Goal: Task Accomplishment & Management: Manage account settings

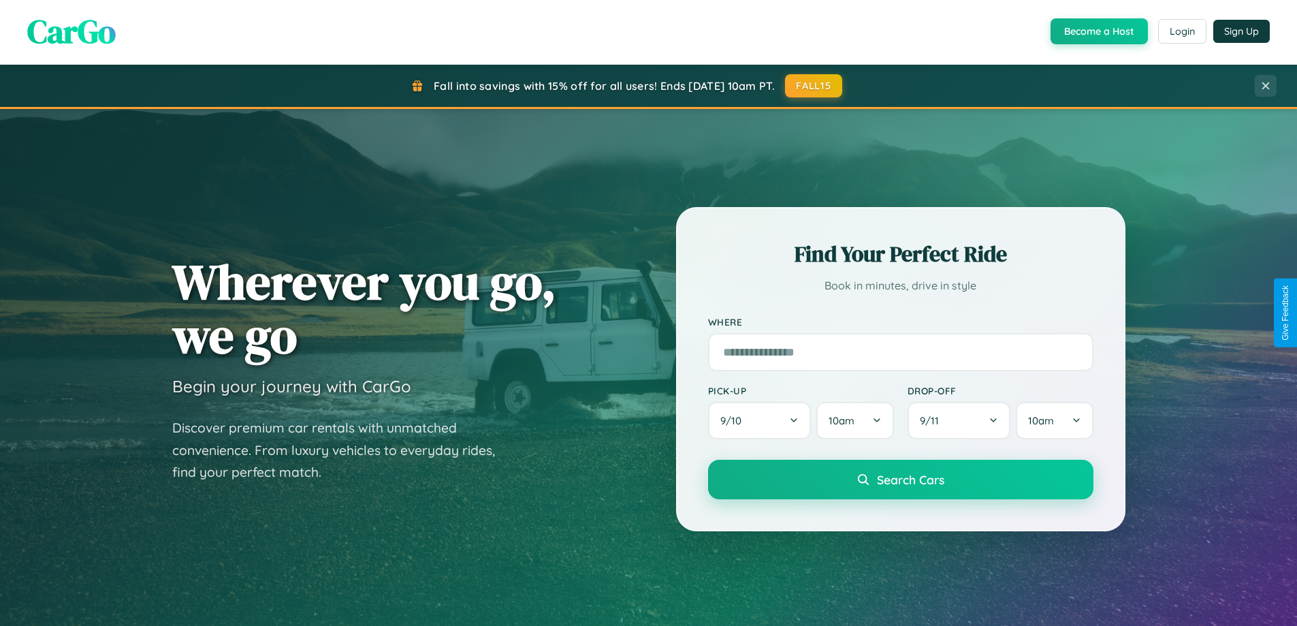
scroll to position [937, 0]
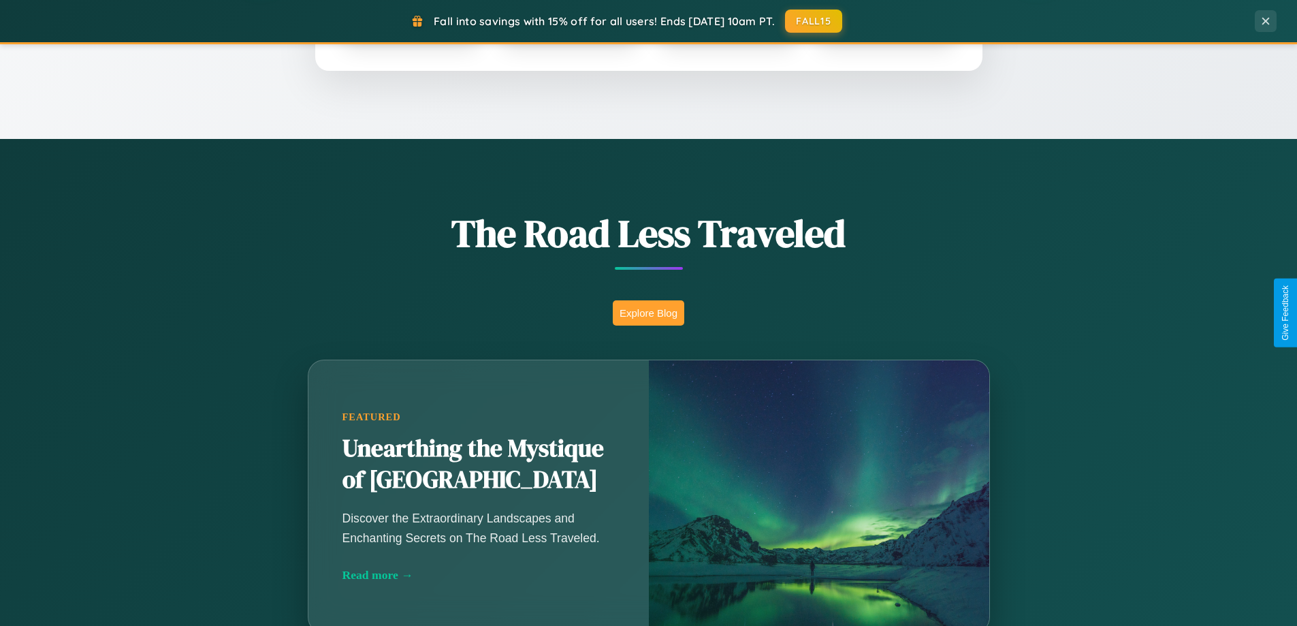
click at [648, 312] on button "Explore Blog" at bounding box center [648, 312] width 71 height 25
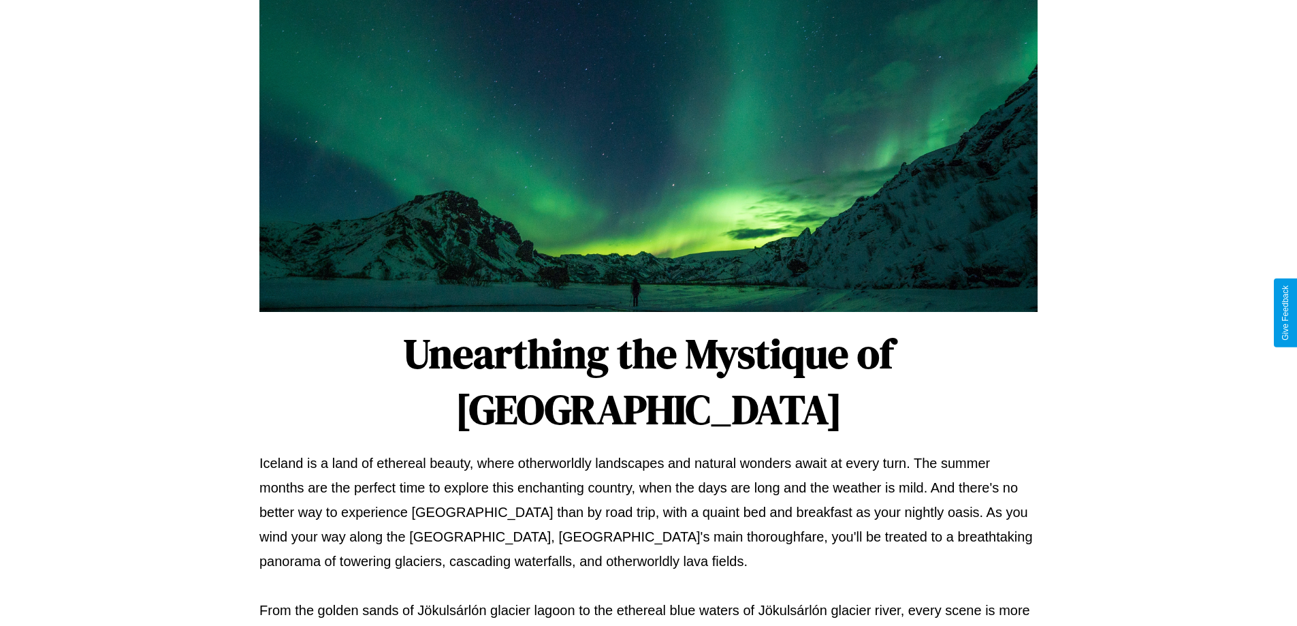
scroll to position [440, 0]
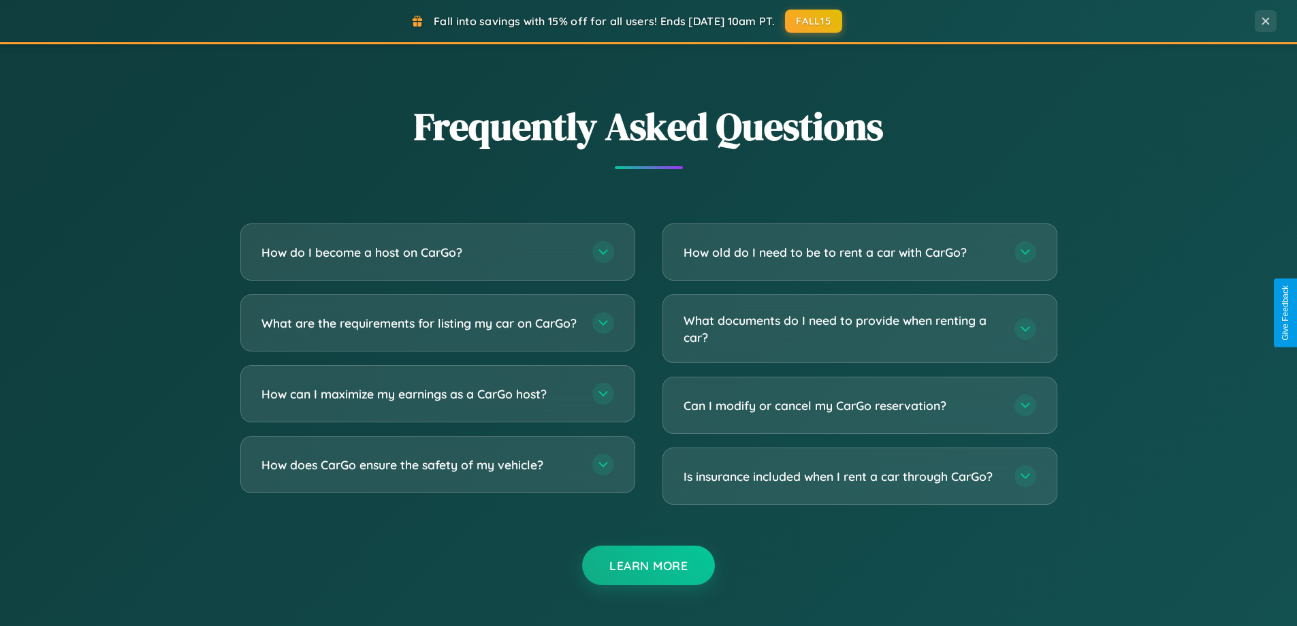
scroll to position [2620, 0]
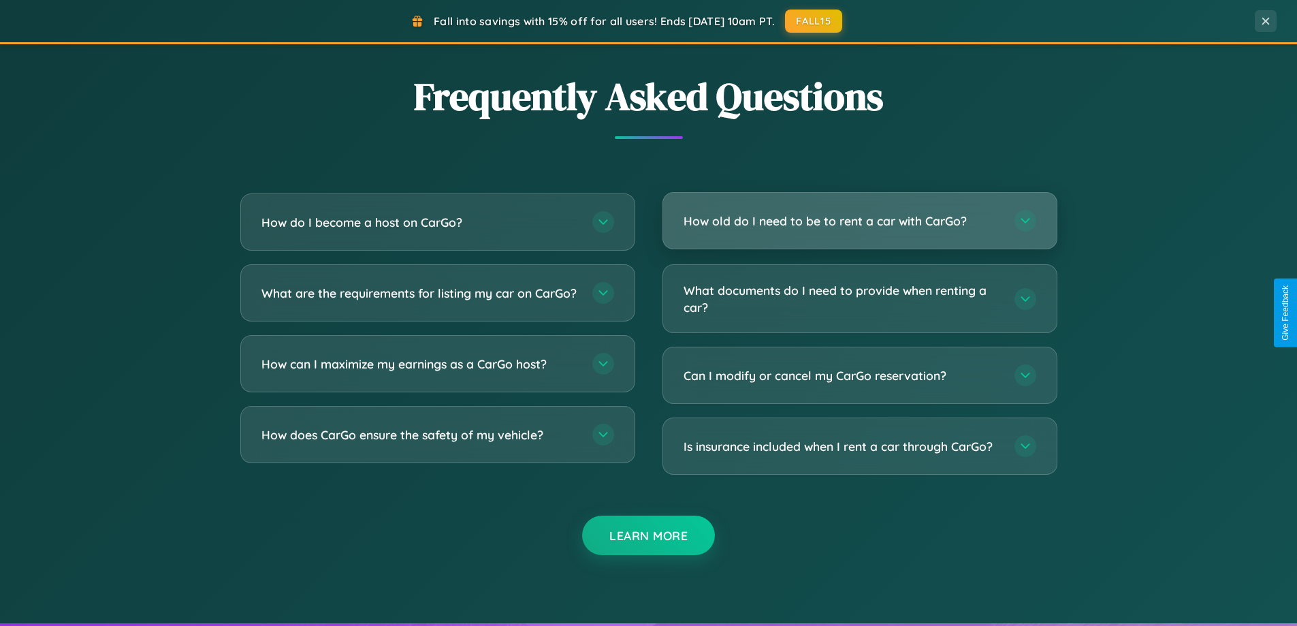
click at [859, 222] on h3 "How old do I need to be to rent a car with CarGo?" at bounding box center [841, 220] width 317 height 17
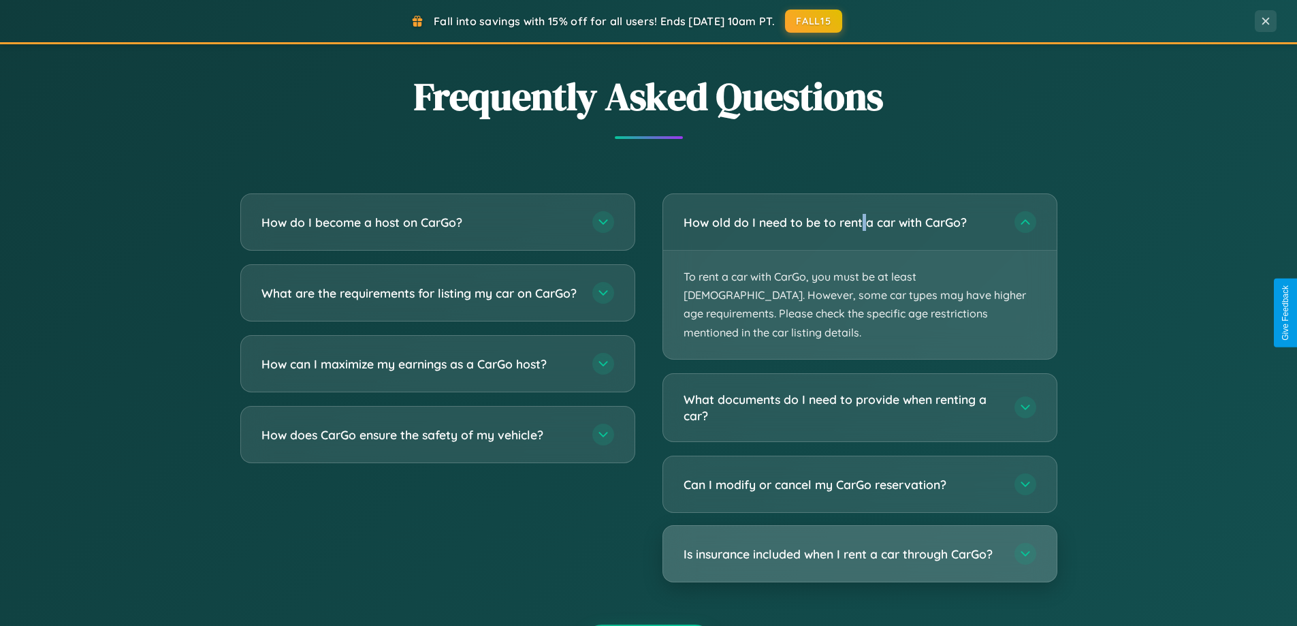
click at [859, 545] on h3 "Is insurance included when I rent a car through CarGo?" at bounding box center [841, 553] width 317 height 17
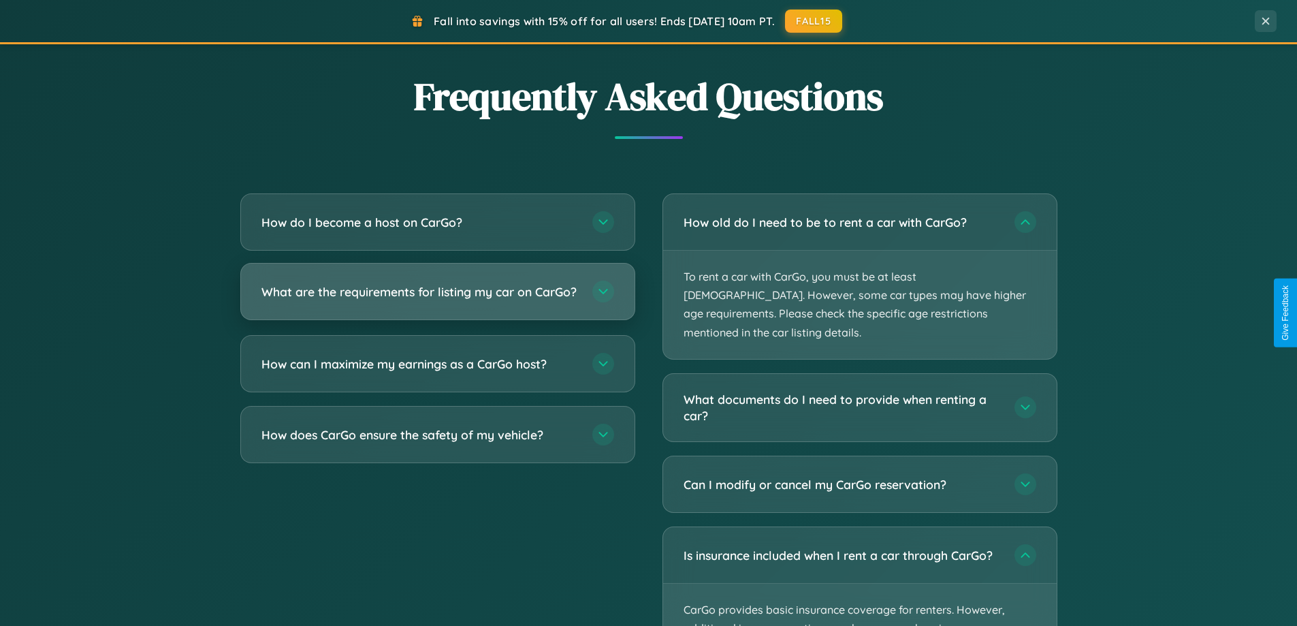
click at [437, 297] on h3 "What are the requirements for listing my car on CarGo?" at bounding box center [419, 291] width 317 height 17
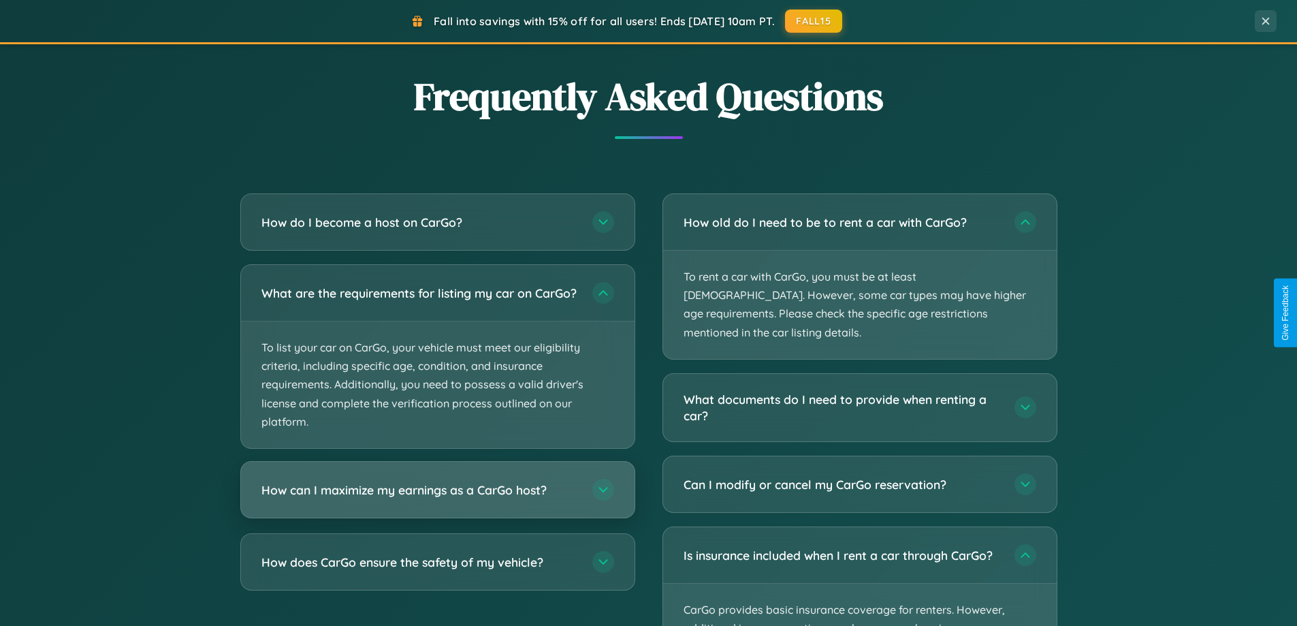
click at [437, 498] on h3 "How can I maximize my earnings as a CarGo host?" at bounding box center [419, 489] width 317 height 17
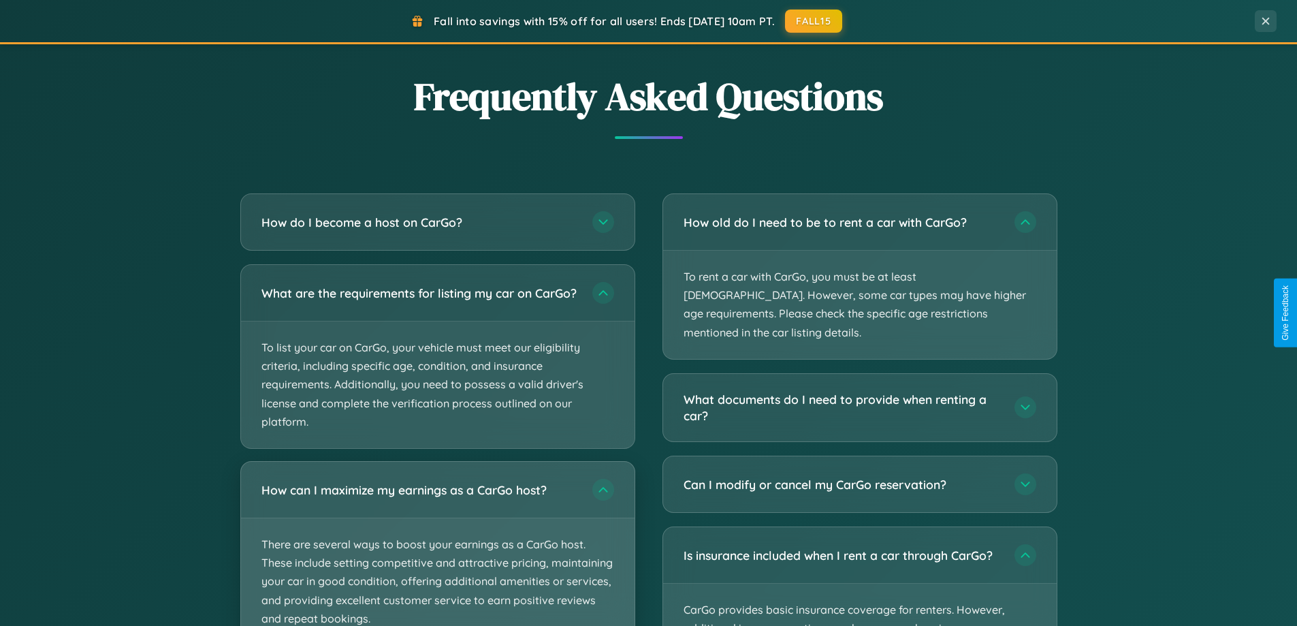
click at [437, 549] on p "There are several ways to boost your earnings as a CarGo host. These include se…" at bounding box center [437, 581] width 393 height 127
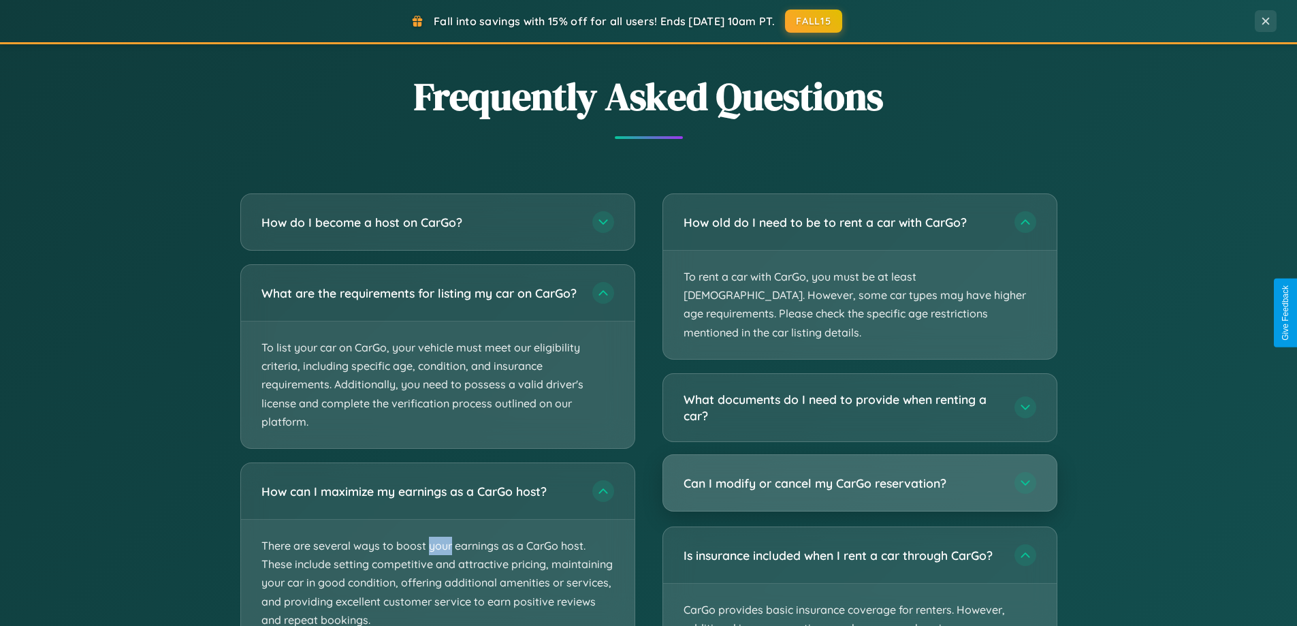
click at [859, 474] on h3 "Can I modify or cancel my CarGo reservation?" at bounding box center [841, 482] width 317 height 17
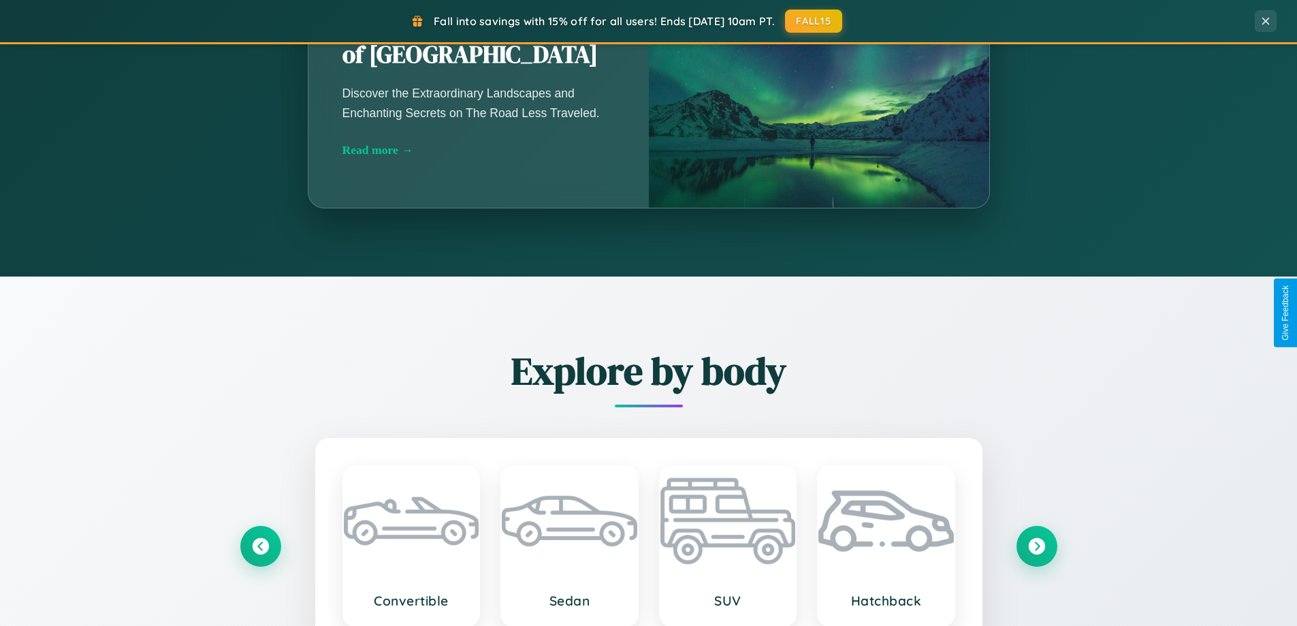
scroll to position [0, 0]
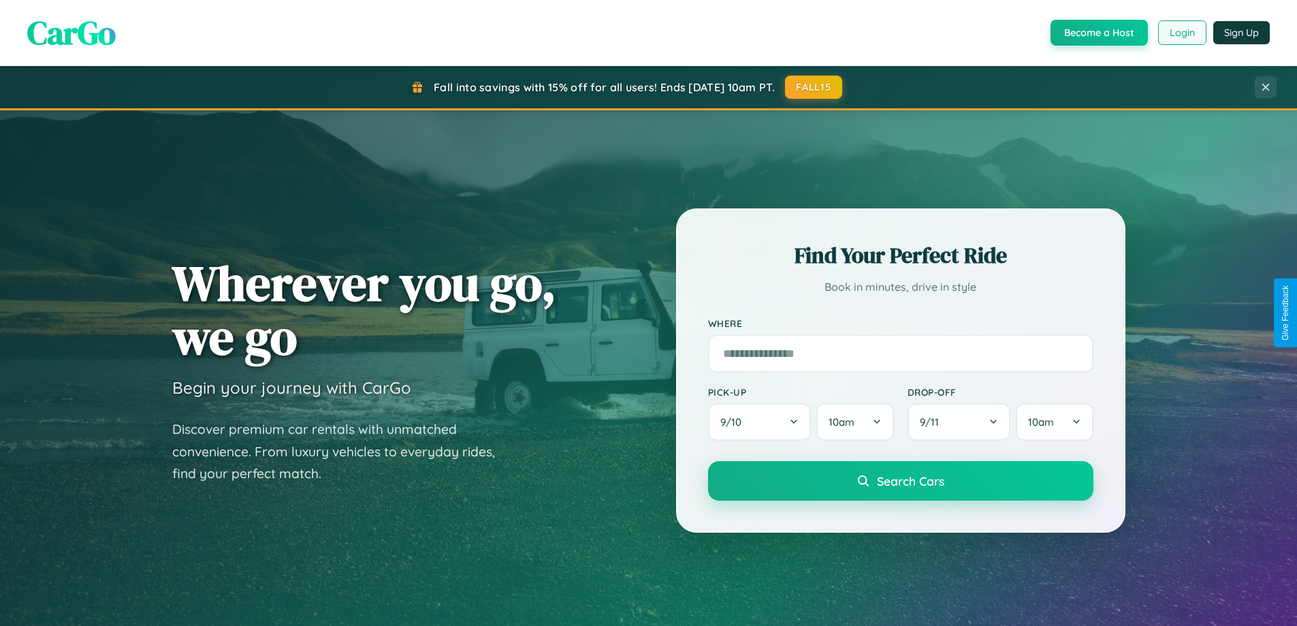
click at [1181, 33] on button "Login" at bounding box center [1182, 32] width 48 height 25
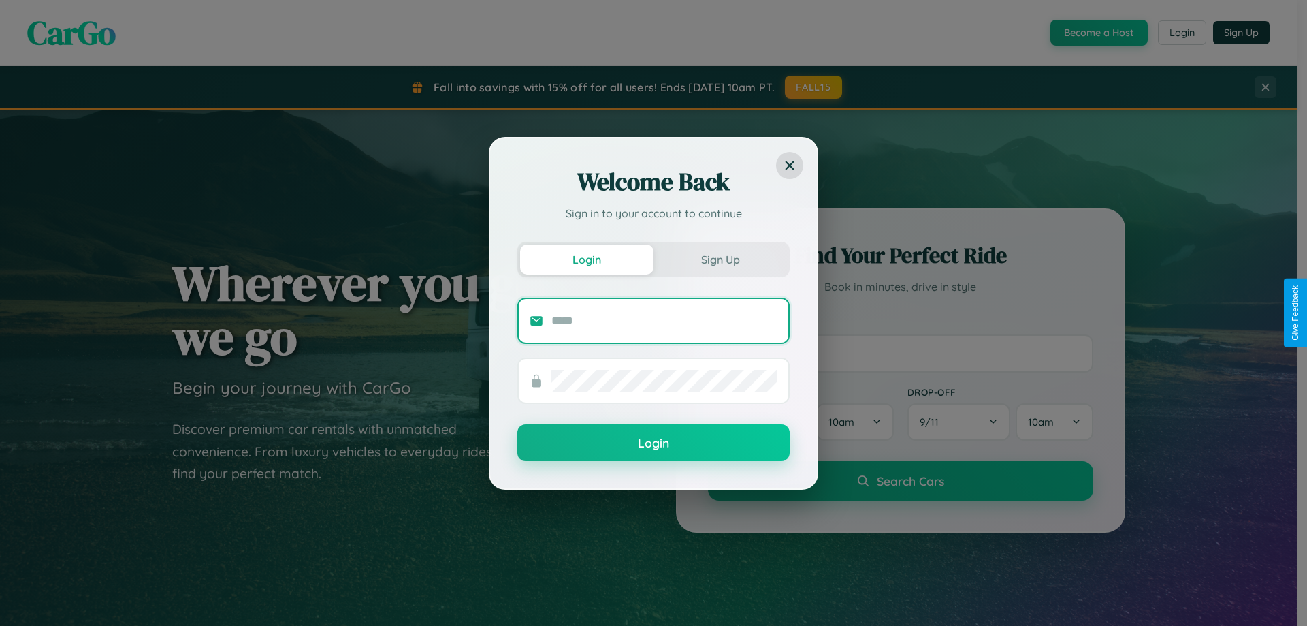
click at [664, 320] on input "text" at bounding box center [664, 321] width 226 height 22
type input "**********"
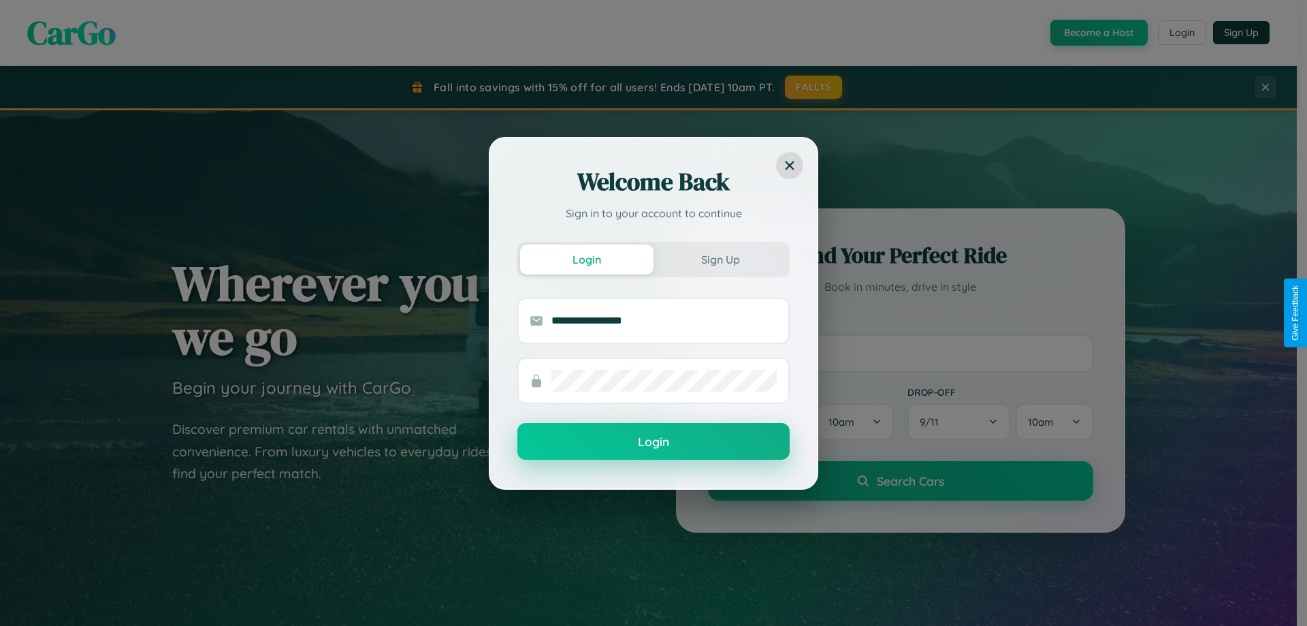
click at [654, 442] on button "Login" at bounding box center [653, 441] width 272 height 37
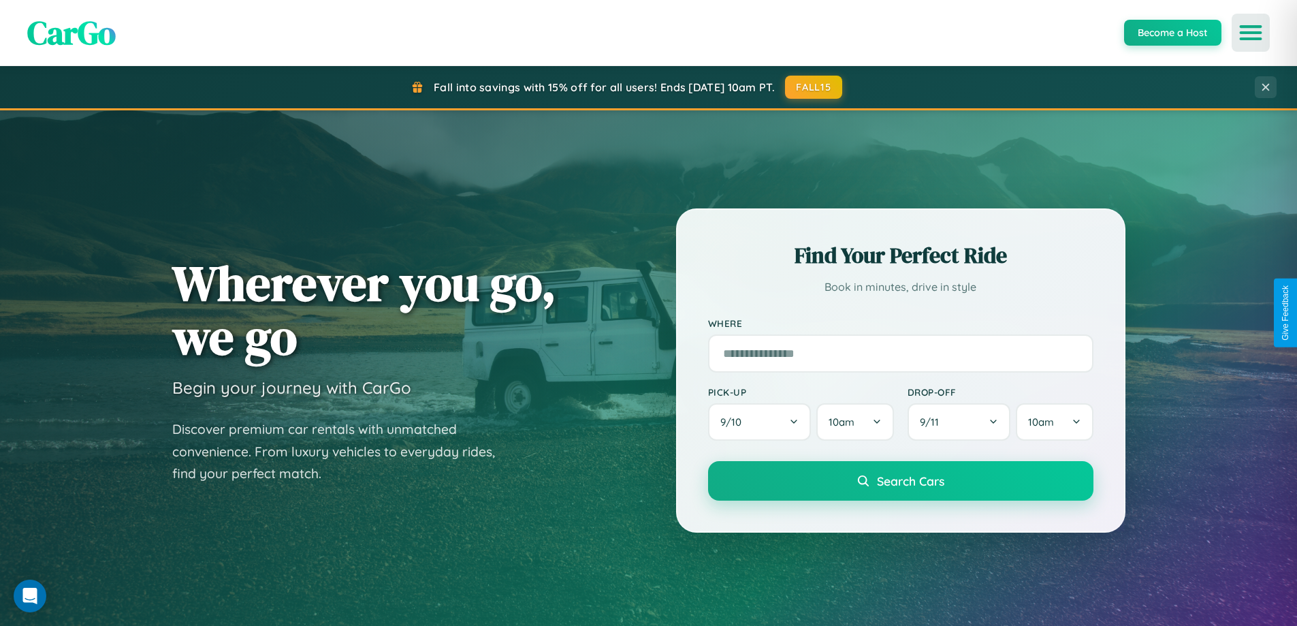
click at [1251, 33] on icon "Open menu" at bounding box center [1251, 33] width 20 height 12
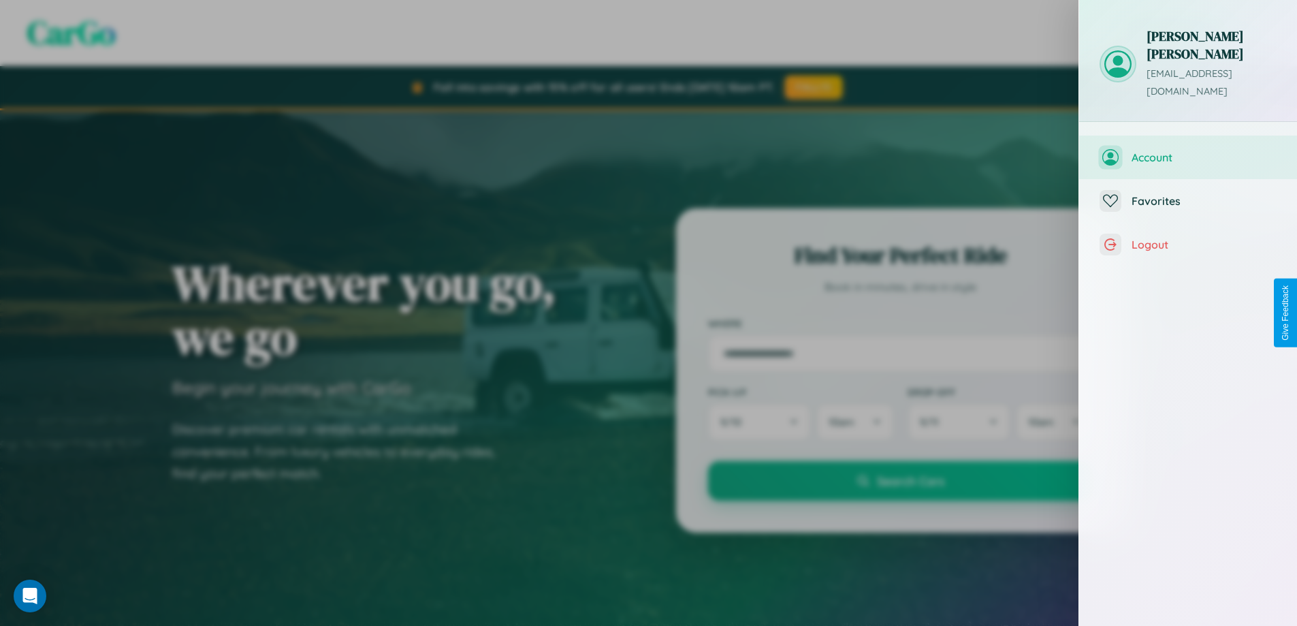
click at [1188, 150] on span "Account" at bounding box center [1203, 157] width 145 height 14
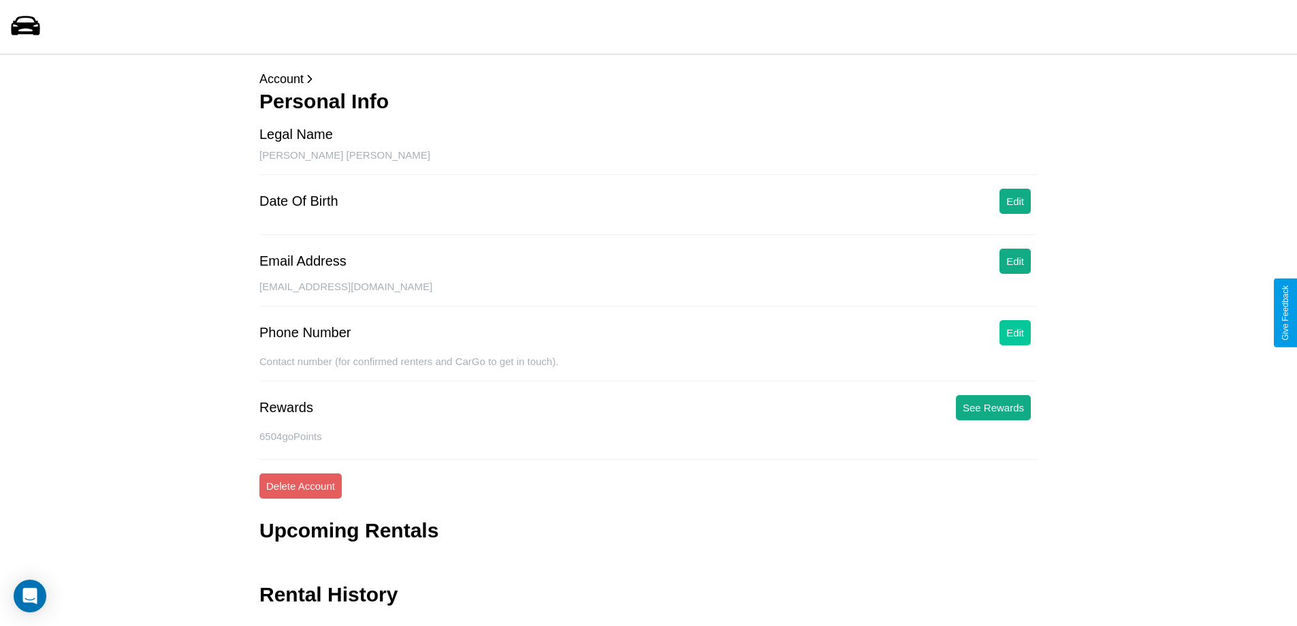
click at [1015, 332] on button "Edit" at bounding box center [1014, 332] width 31 height 25
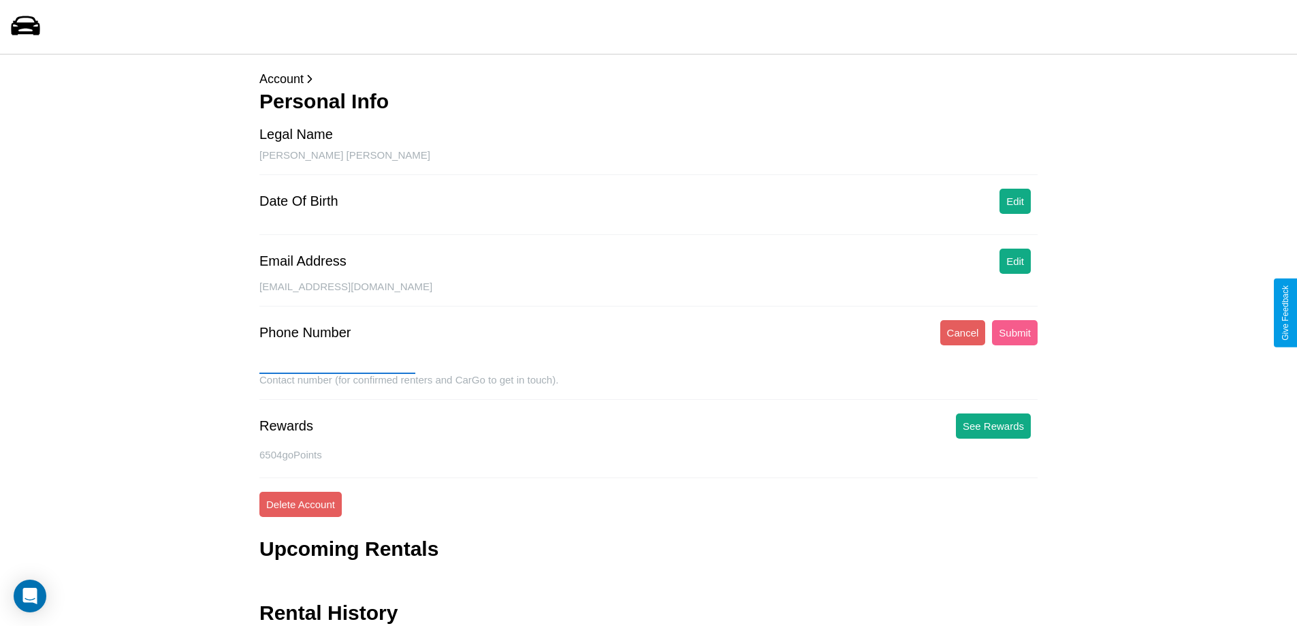
click at [337, 363] on input "text" at bounding box center [337, 363] width 156 height 22
type input "**********"
